Goal: Task Accomplishment & Management: Manage account settings

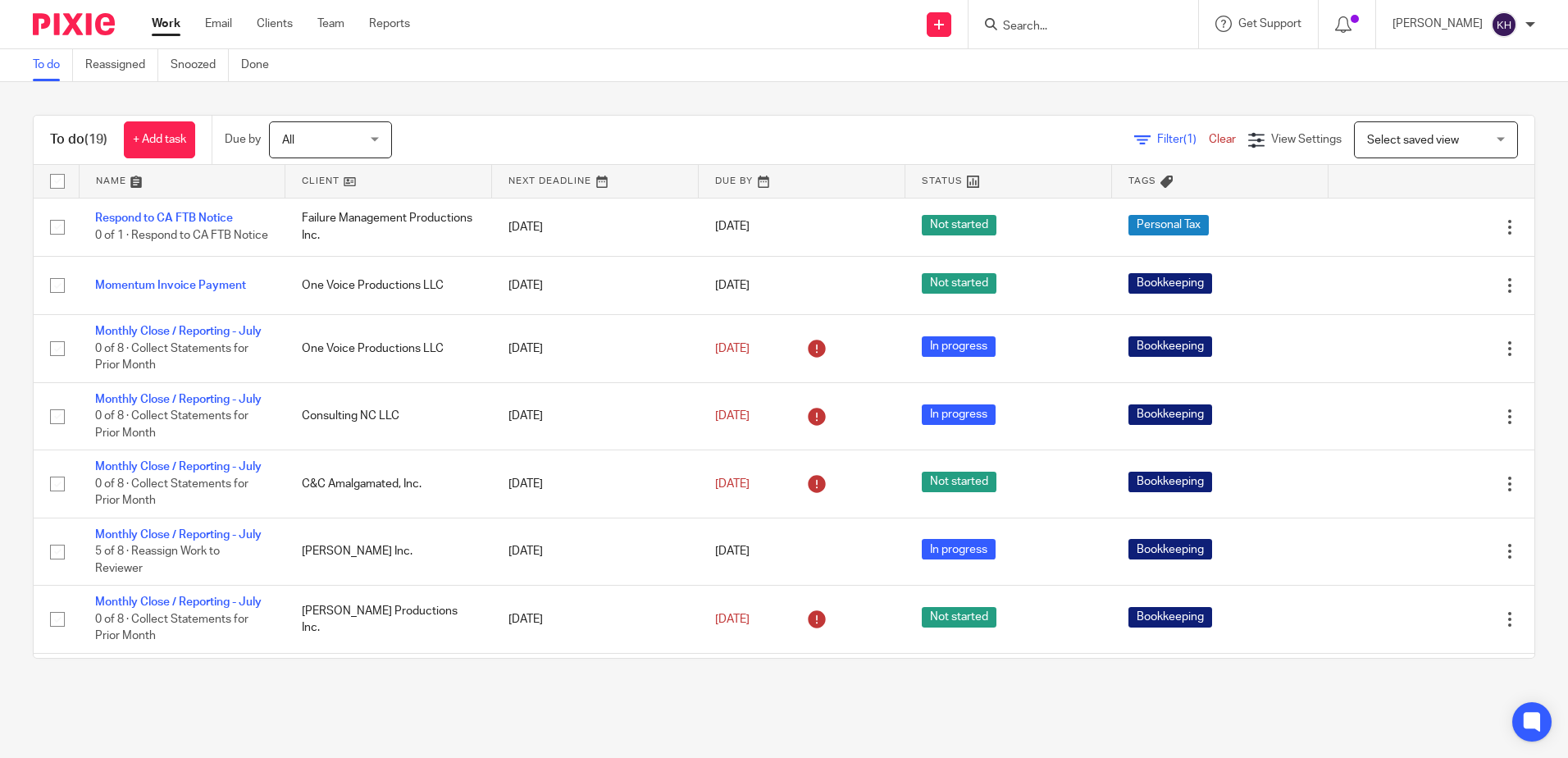
click at [250, 25] on ul "Work Email Clients Team Reports" at bounding box center [293, 23] width 283 height 16
click at [277, 22] on link "Clients" at bounding box center [275, 23] width 36 height 16
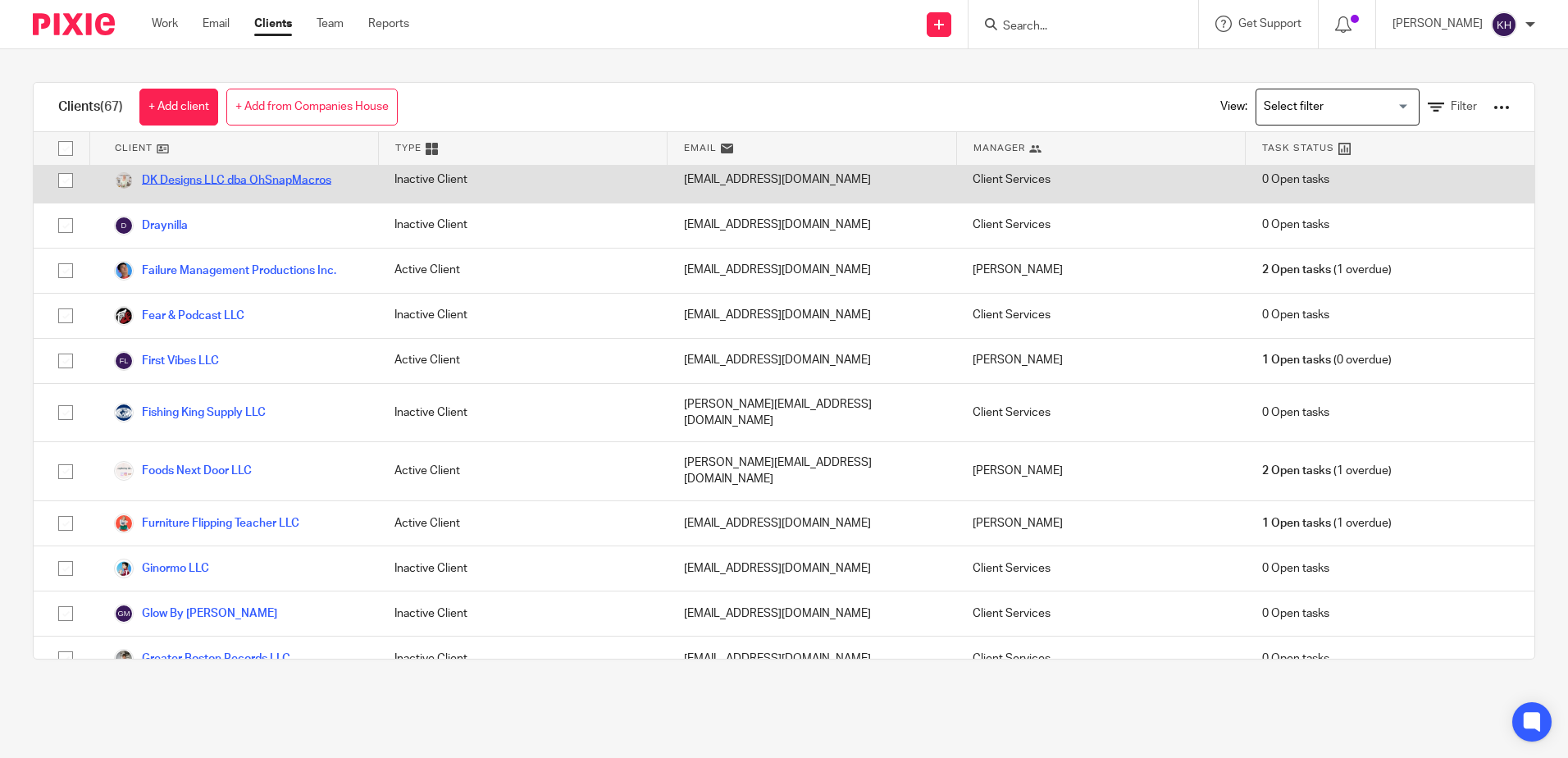
scroll to position [820, 0]
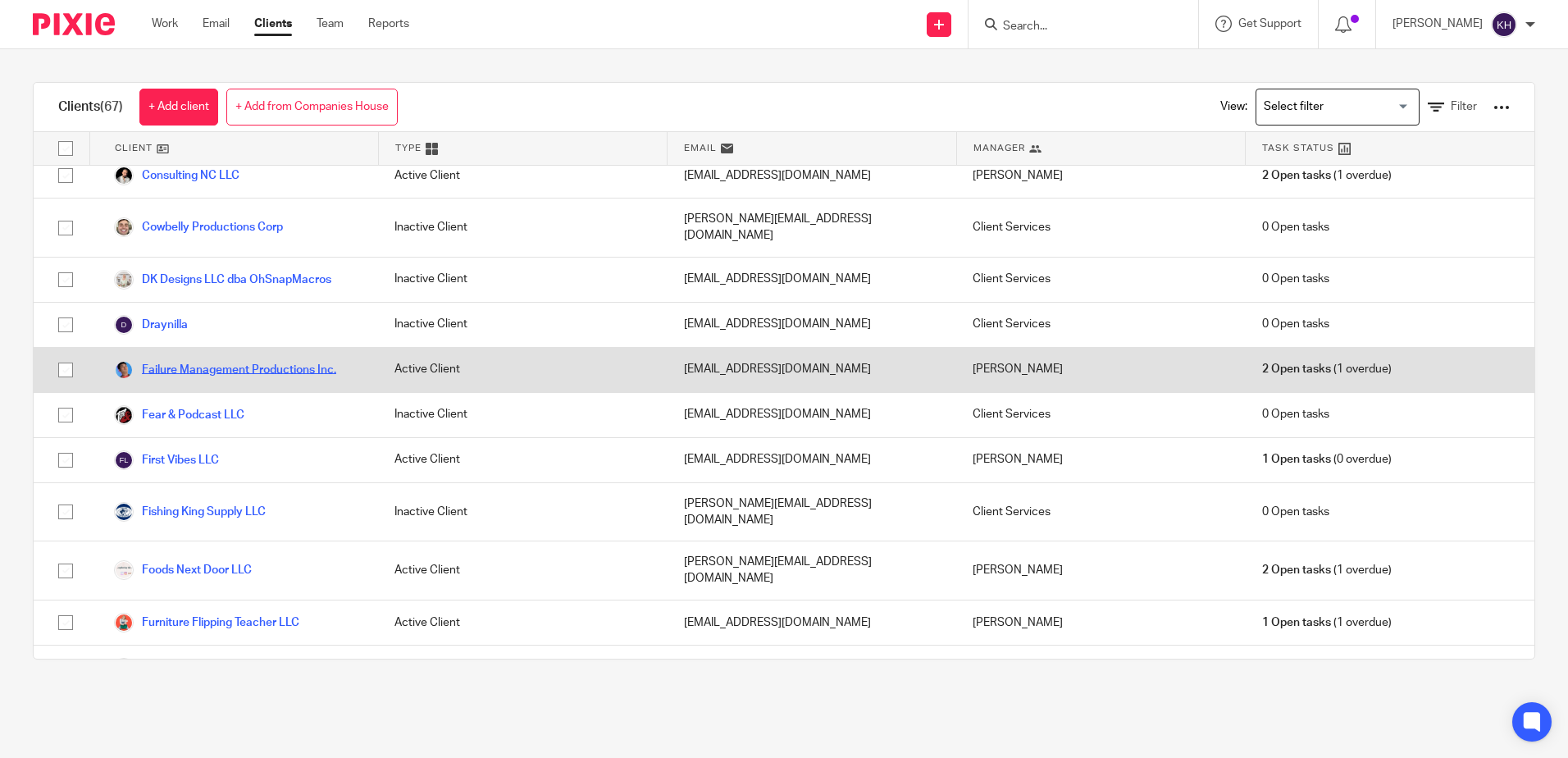
click at [216, 360] on link "Failure Management Productions Inc." at bounding box center [225, 370] width 222 height 20
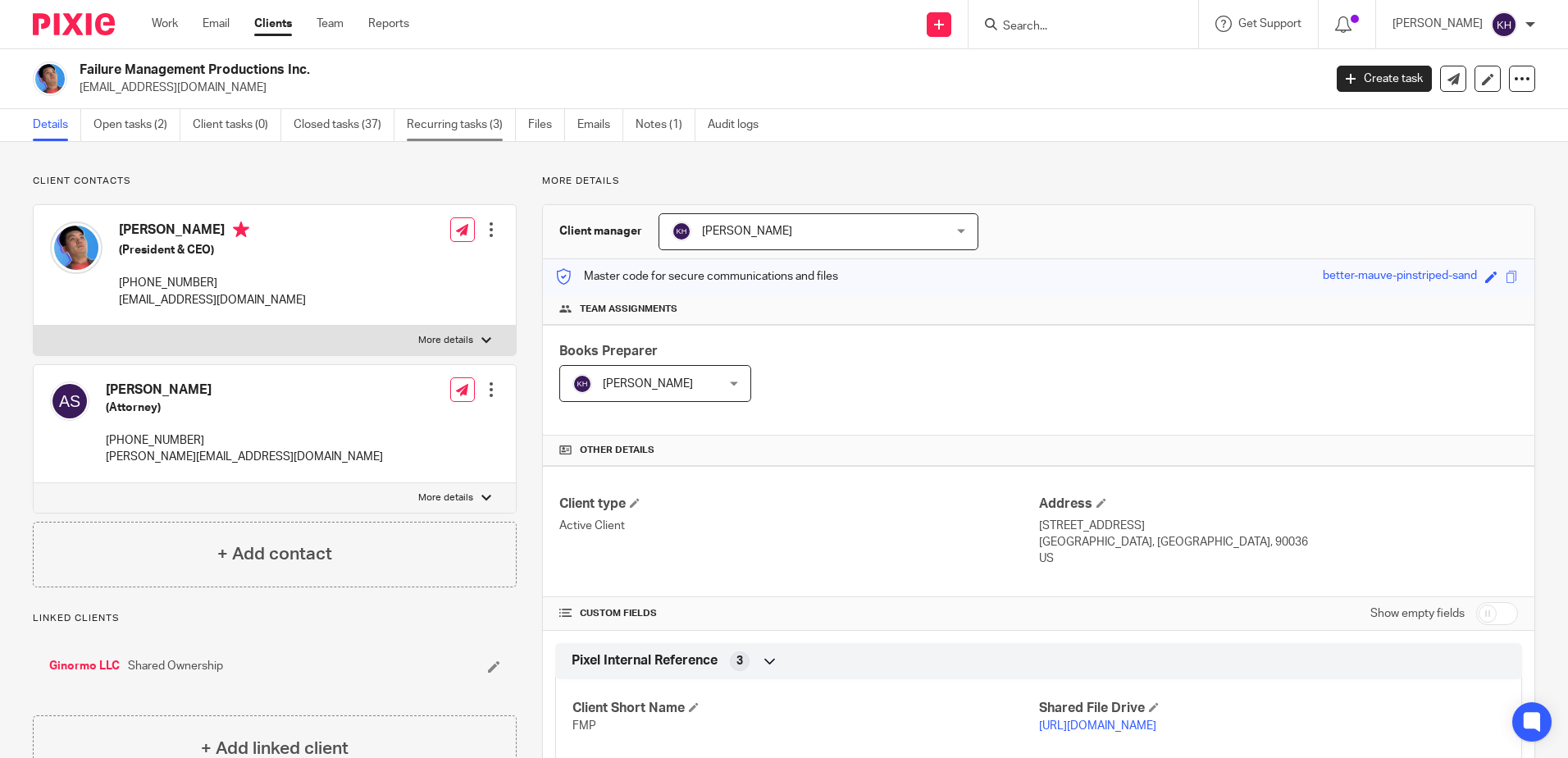
click at [489, 131] on link "Recurring tasks (3)" at bounding box center [462, 124] width 109 height 32
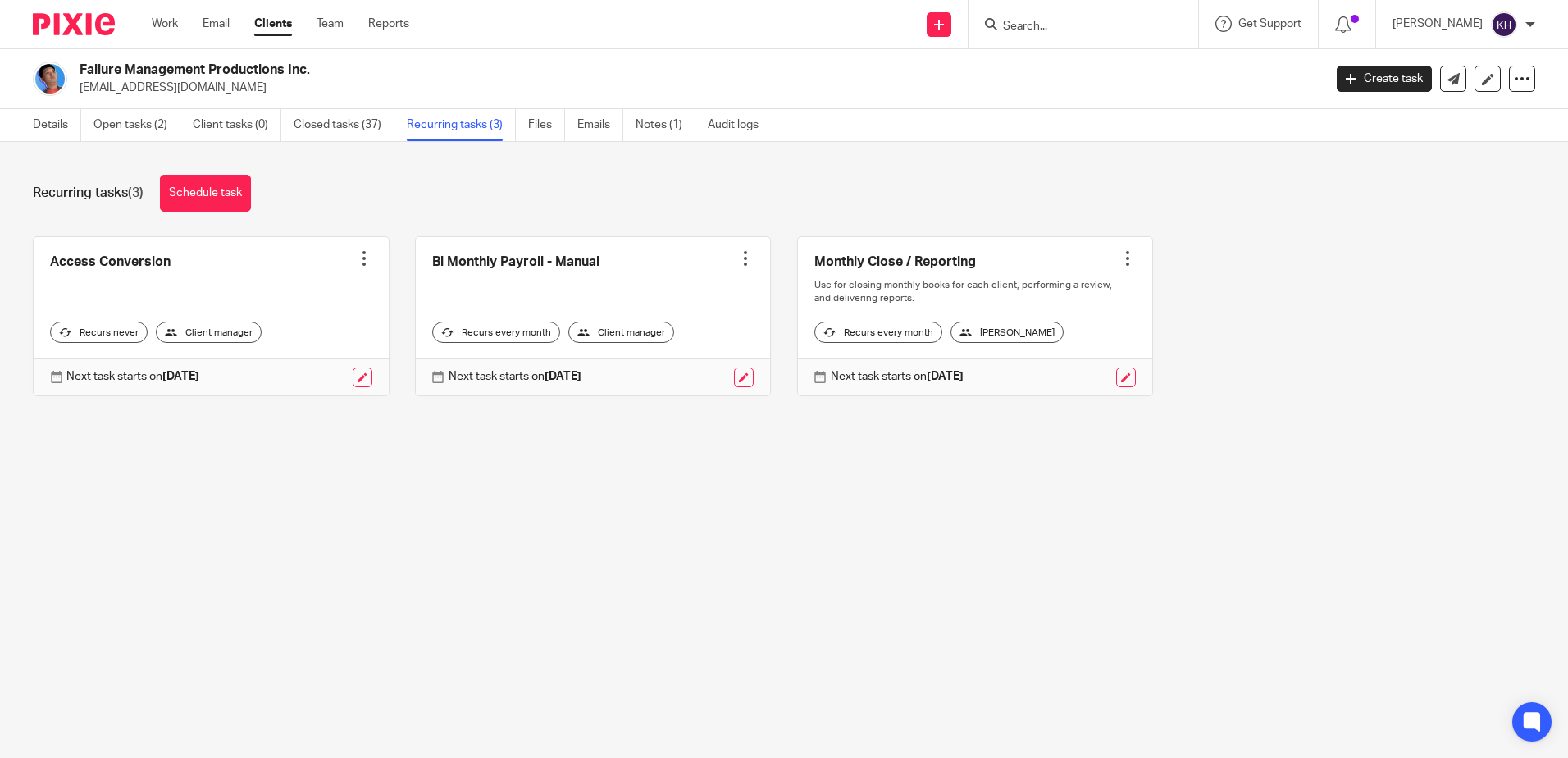
click at [530, 266] on link at bounding box center [593, 315] width 355 height 158
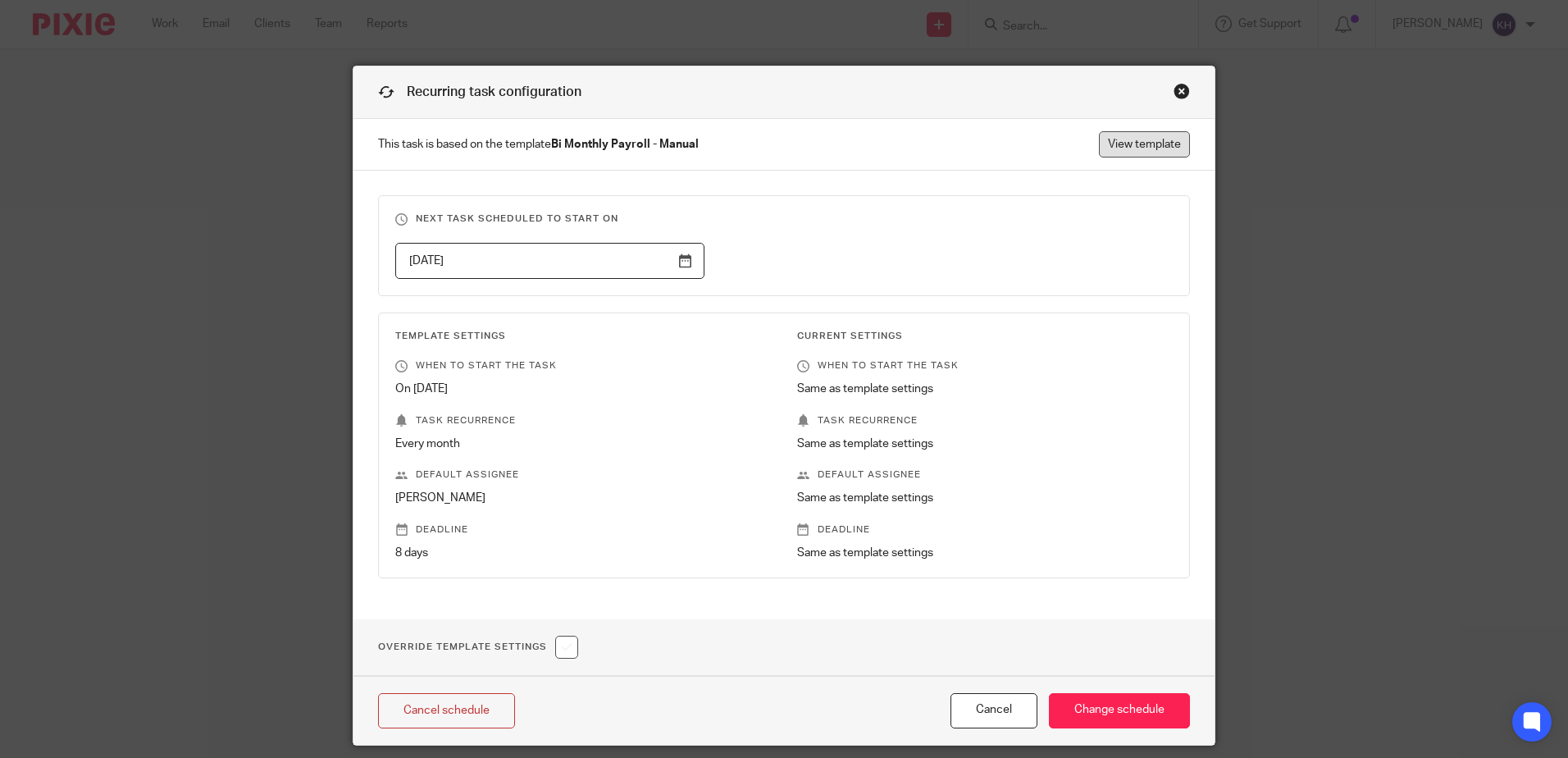
click at [1161, 139] on link "View template" at bounding box center [1144, 144] width 91 height 26
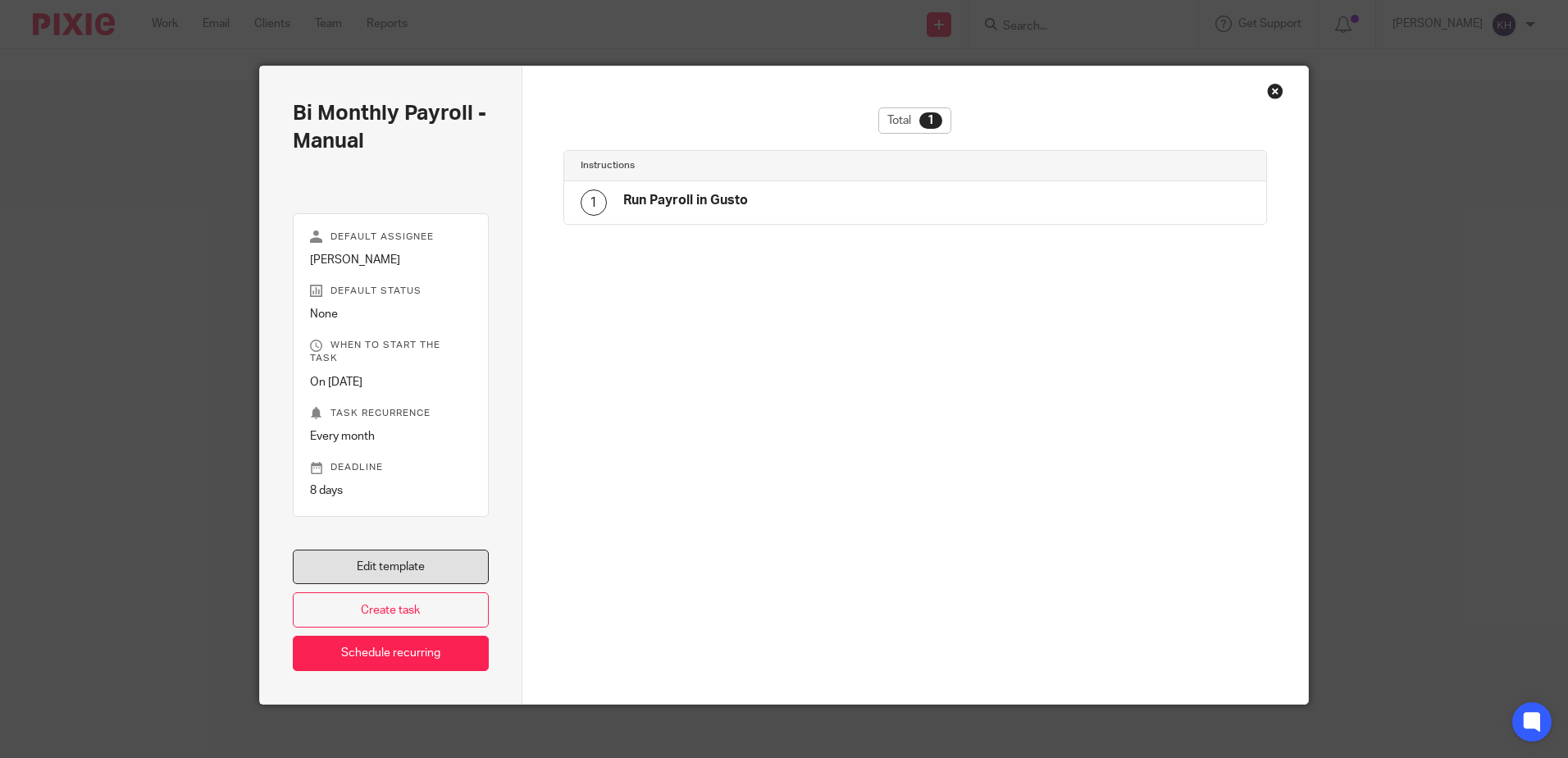
click at [389, 559] on link "Edit template" at bounding box center [391, 567] width 196 height 35
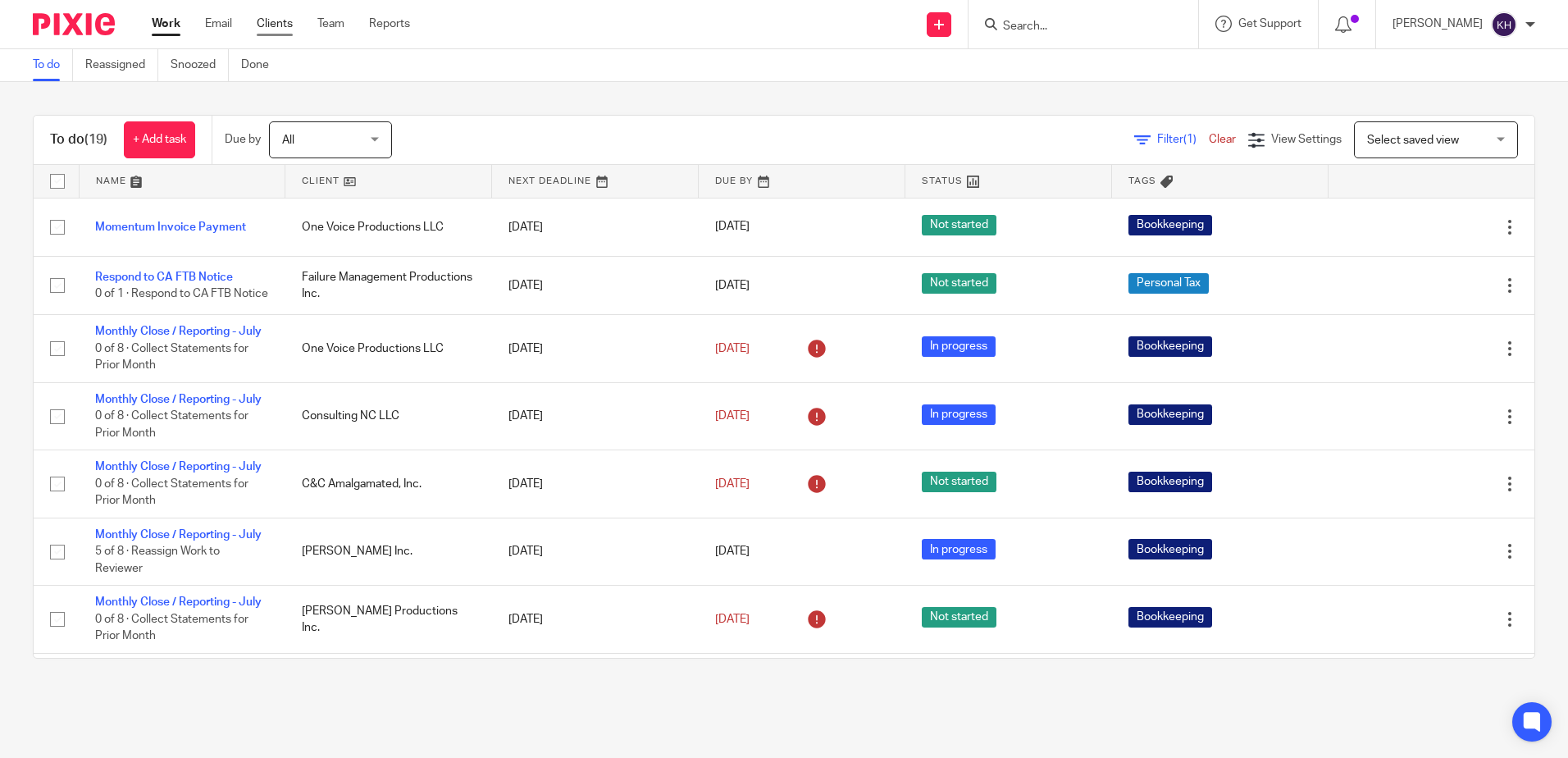
click at [282, 24] on link "Clients" at bounding box center [275, 23] width 36 height 16
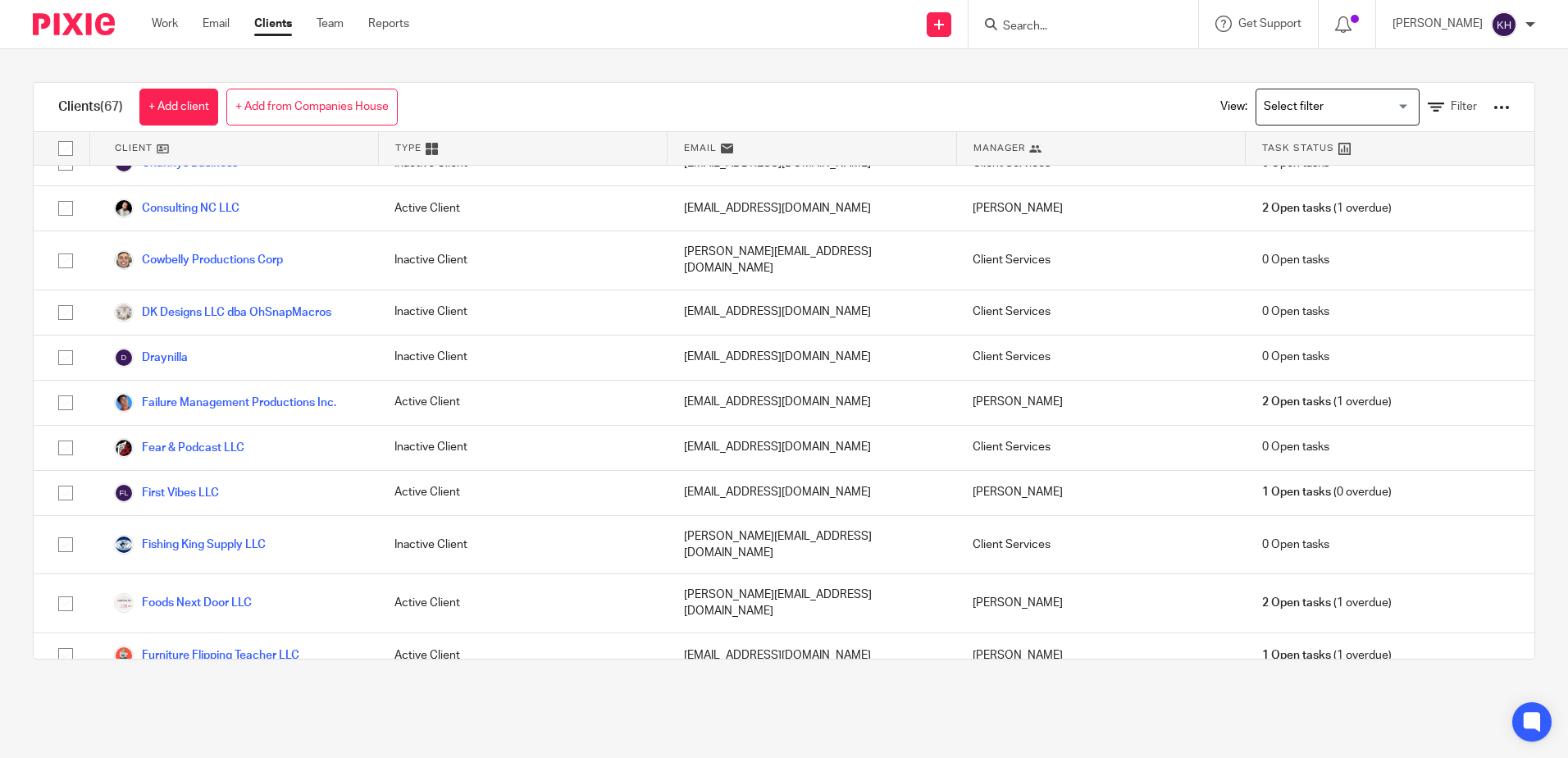
scroll to position [820, 0]
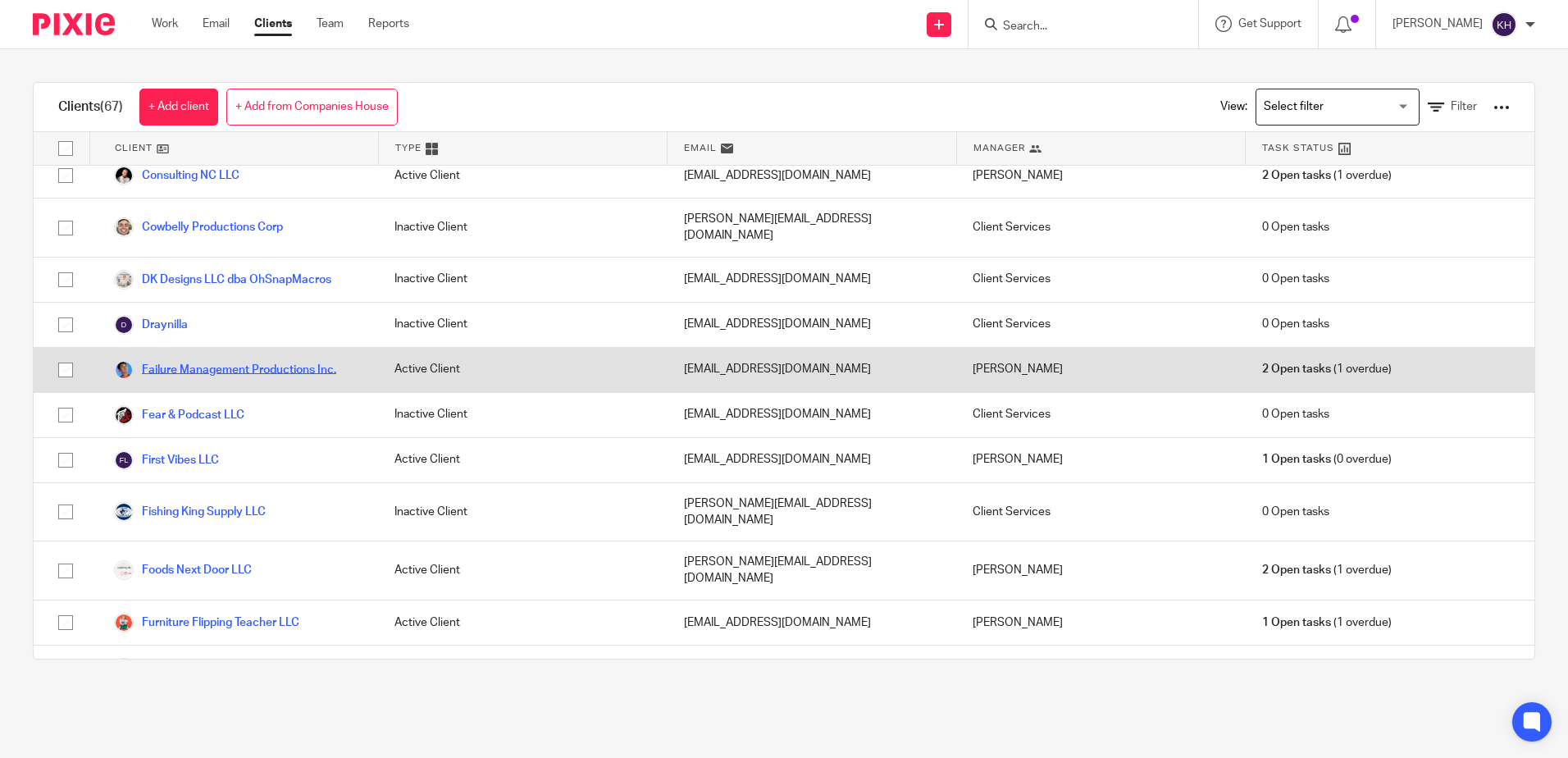
click at [220, 360] on link "Failure Management Productions Inc." at bounding box center [225, 370] width 222 height 20
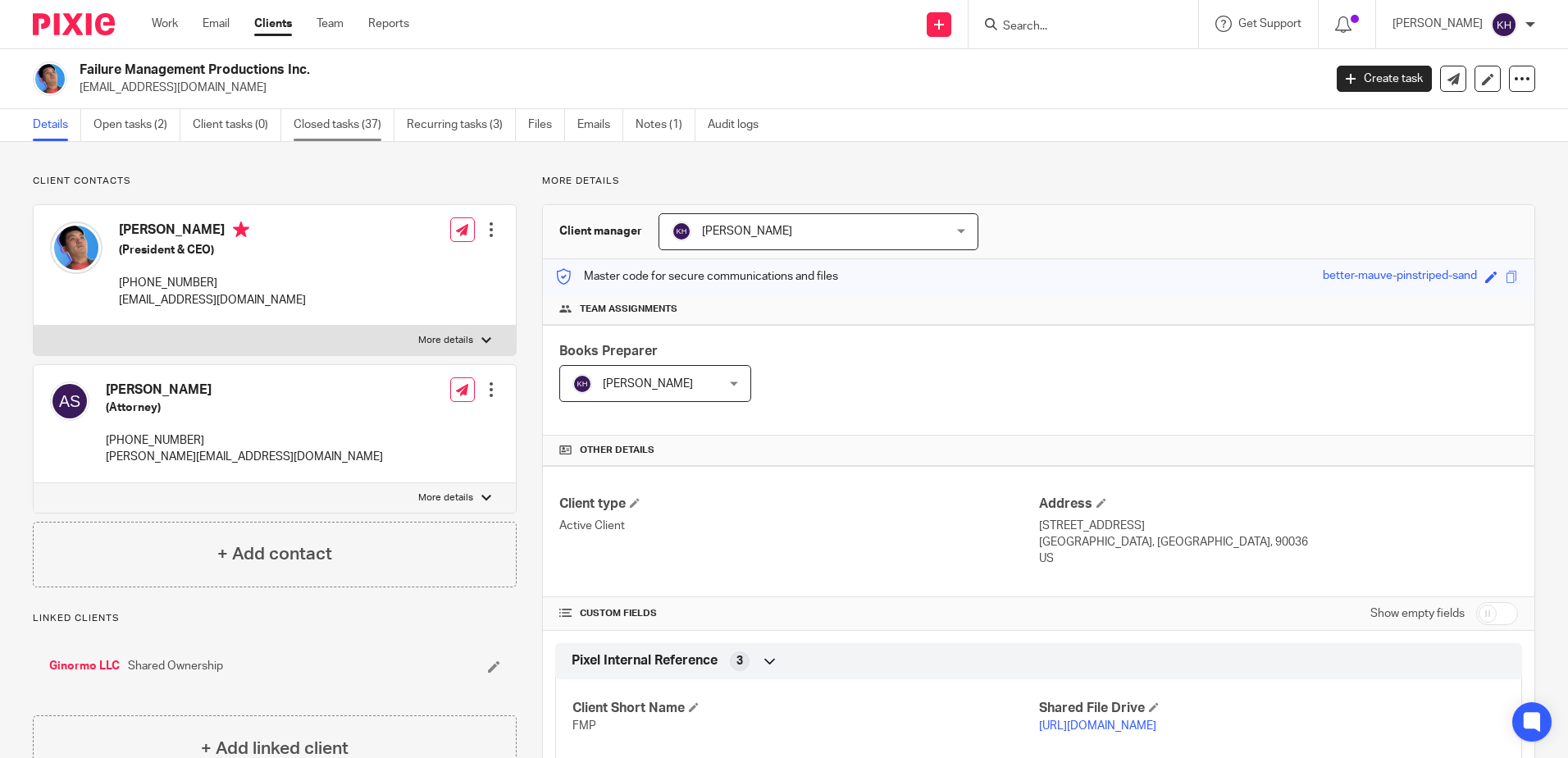
click at [321, 128] on link "Closed tasks (37)" at bounding box center [344, 124] width 101 height 32
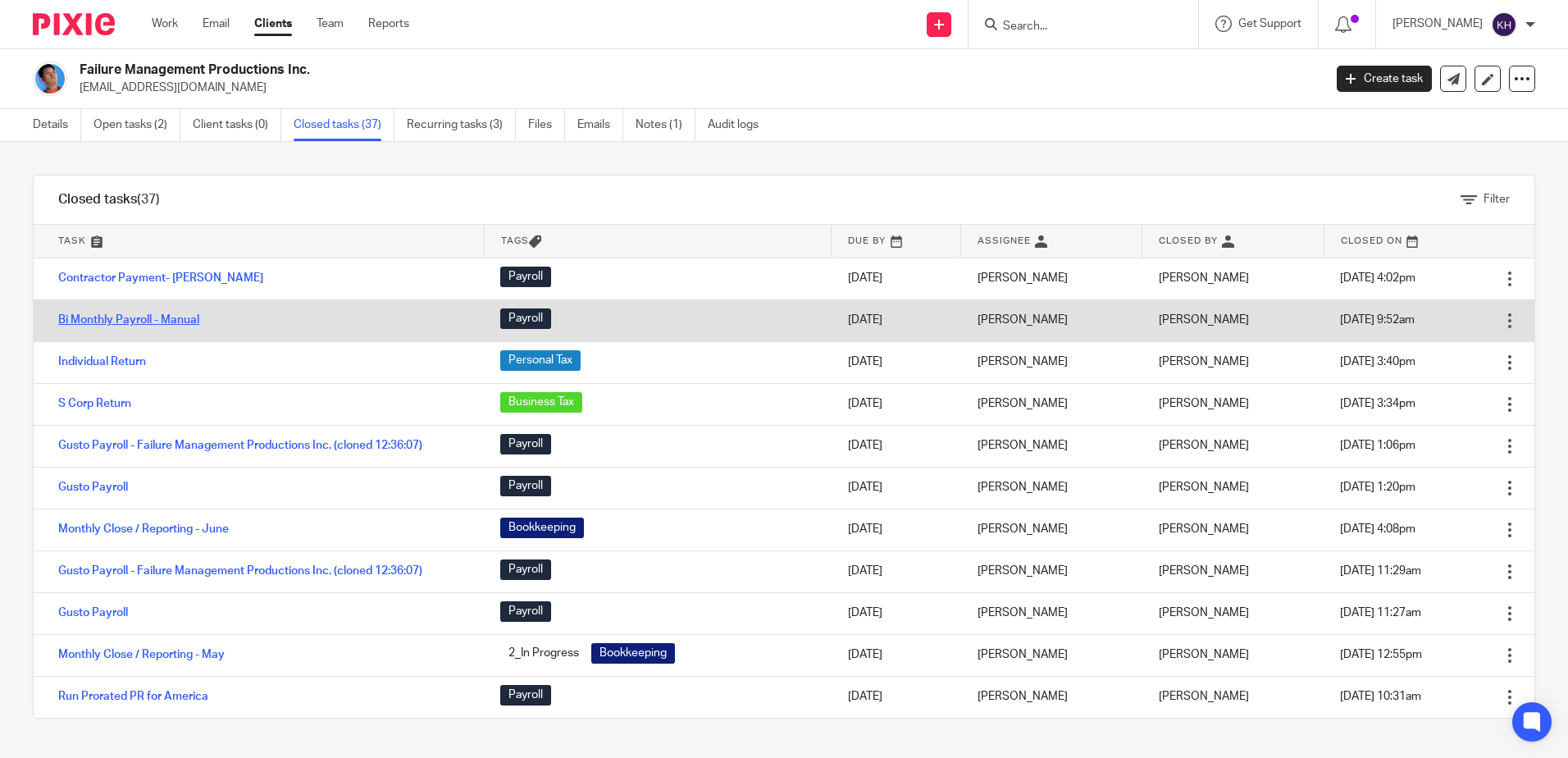
click at [152, 320] on link "Bi Monthly Payroll - Manual" at bounding box center [128, 319] width 141 height 11
